Goal: Manage account settings

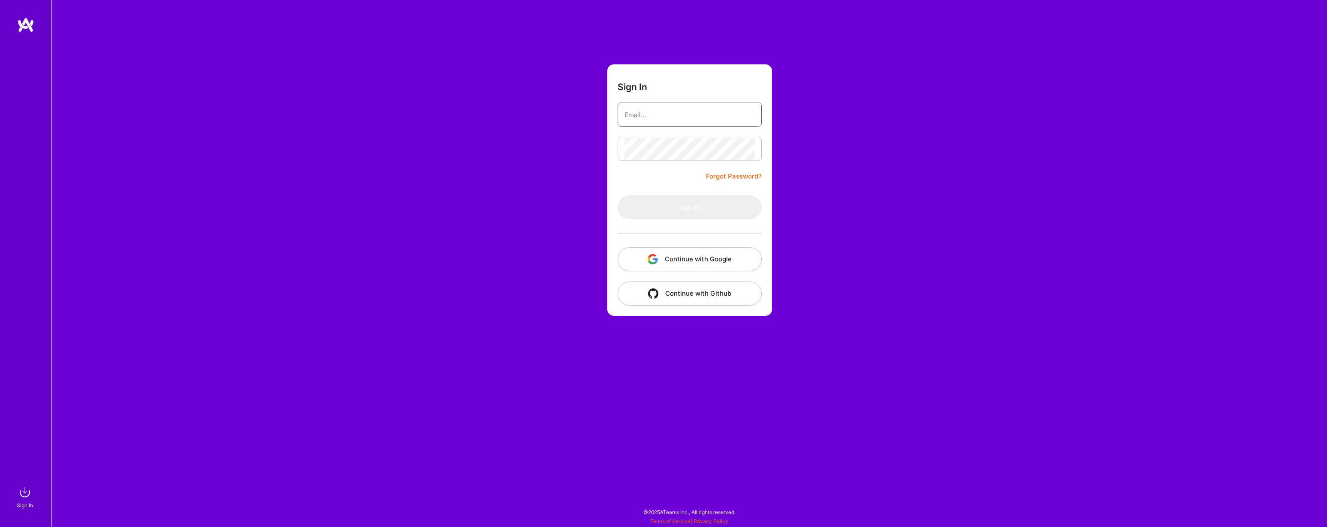
click at [680, 110] on input "email" at bounding box center [689, 115] width 130 height 22
click at [710, 259] on button "Continue with Google" at bounding box center [689, 259] width 144 height 24
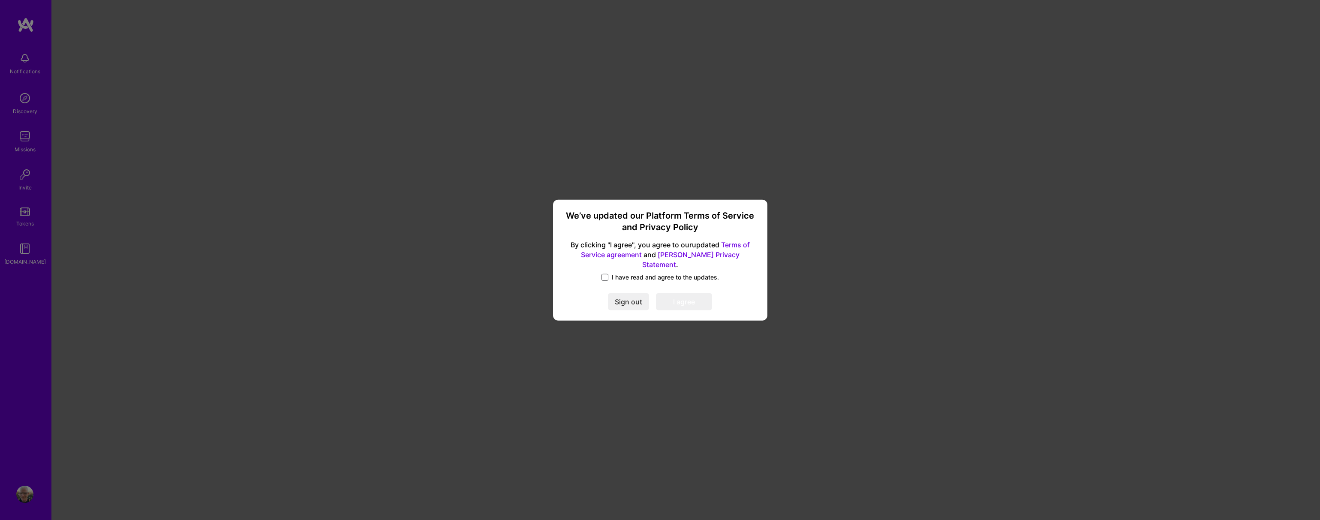
click at [602, 274] on span at bounding box center [605, 277] width 7 height 7
click at [0, 0] on input "I have read and agree to the updates." at bounding box center [0, 0] width 0 height 0
click at [666, 293] on button "I agree" at bounding box center [684, 301] width 56 height 17
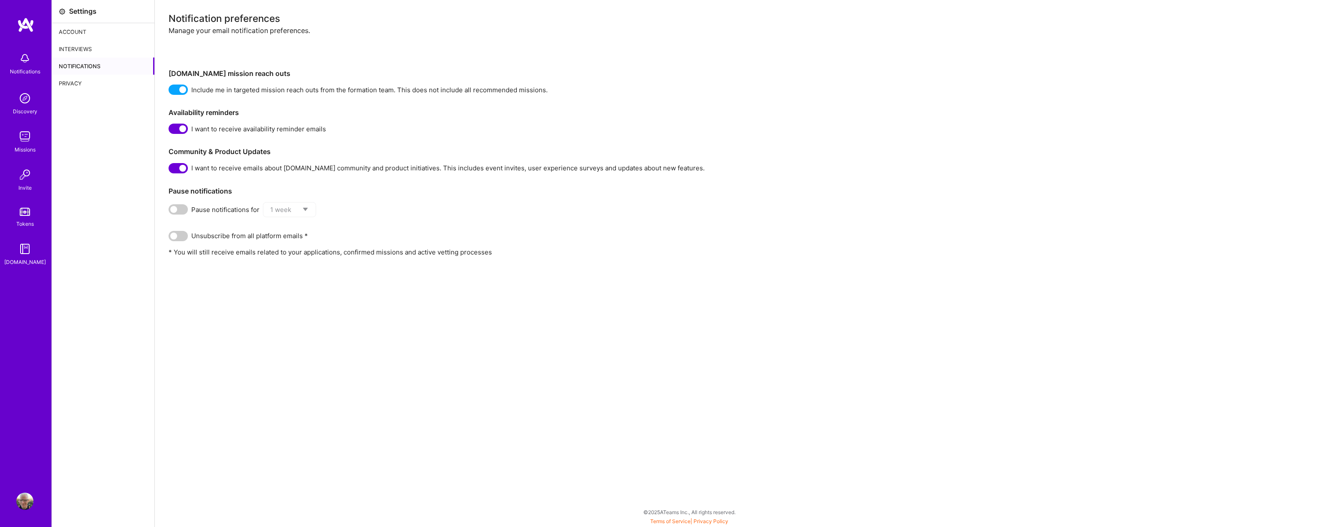
click at [84, 31] on div "Account" at bounding box center [103, 31] width 102 height 17
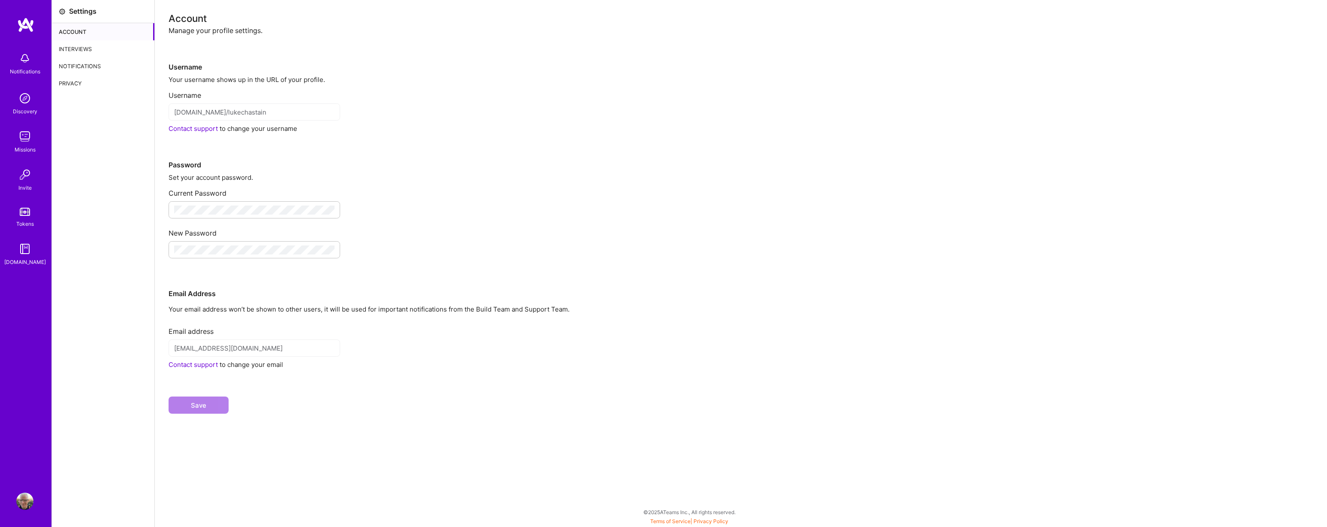
click at [26, 497] on img at bounding box center [24, 500] width 17 height 17
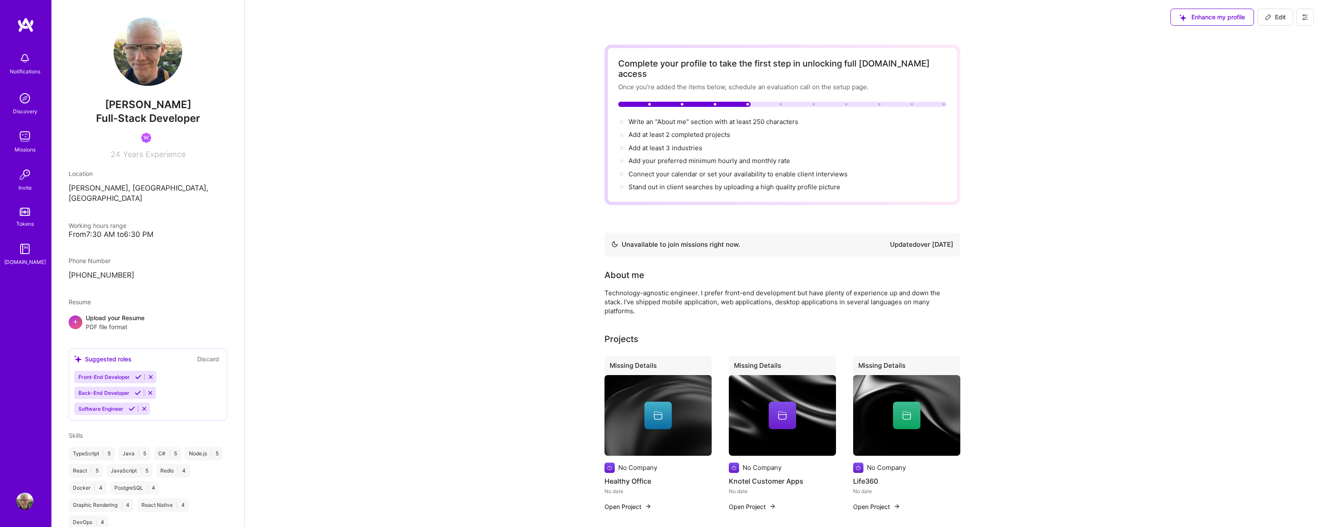
click at [21, 135] on img at bounding box center [24, 136] width 17 height 17
